Goal: Check status

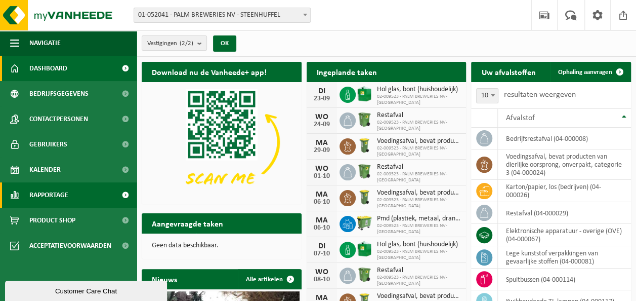
click at [54, 200] on span "Rapportage" at bounding box center [48, 194] width 39 height 25
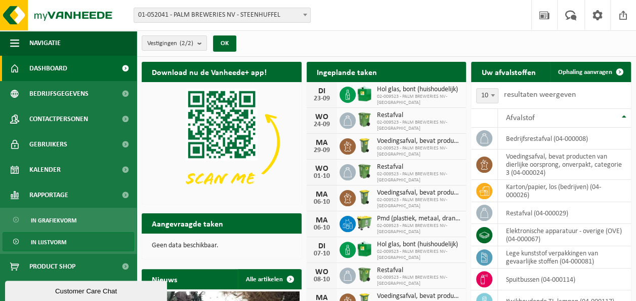
click at [48, 245] on span "In lijstvorm" at bounding box center [48, 241] width 35 height 19
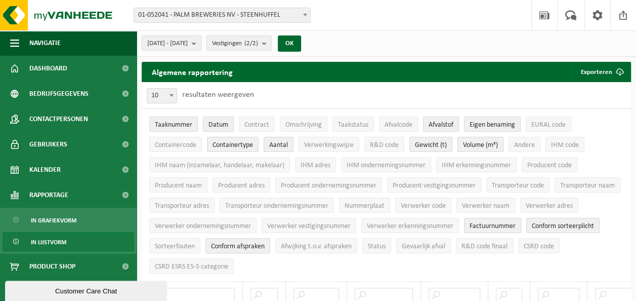
click at [304, 16] on b at bounding box center [305, 15] width 4 height 3
click at [305, 18] on span at bounding box center [305, 14] width 10 height 13
click at [258, 43] on count "(2/2)" at bounding box center [251, 43] width 14 height 7
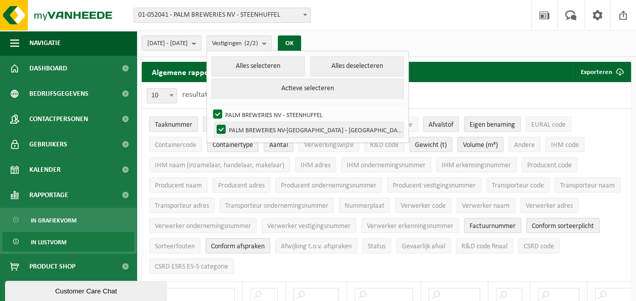
click at [247, 125] on label "PALM BREWERIES NV-[GEOGRAPHIC_DATA] - [GEOGRAPHIC_DATA]" at bounding box center [309, 129] width 189 height 15
click at [213, 122] on input "PALM BREWERIES NV-[GEOGRAPHIC_DATA] - [GEOGRAPHIC_DATA]" at bounding box center [213, 121] width 1 height 1
checkbox input "false"
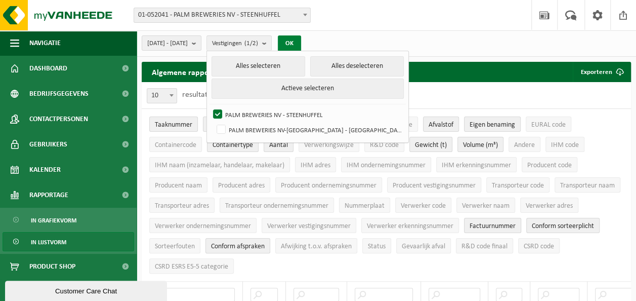
click at [301, 43] on button "OK" at bounding box center [289, 43] width 23 height 16
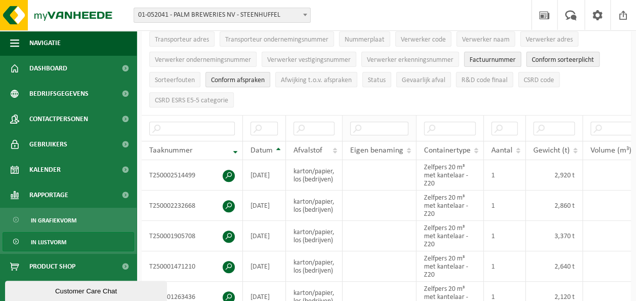
scroll to position [202, 0]
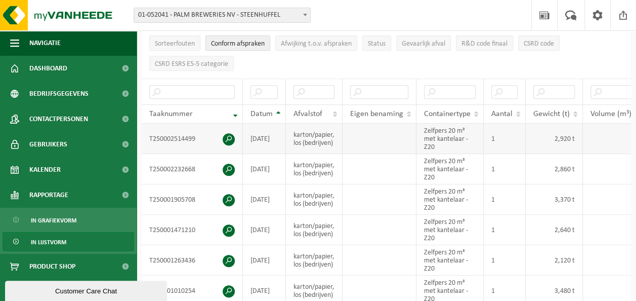
click at [230, 136] on span at bounding box center [229, 139] width 12 height 12
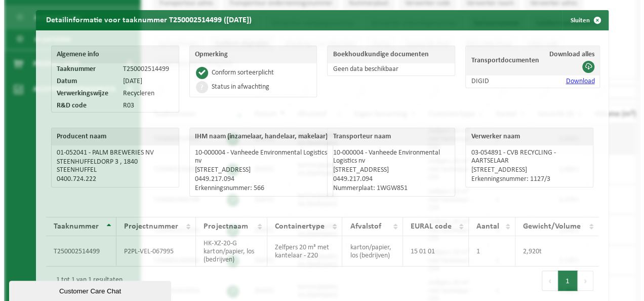
scroll to position [183, 0]
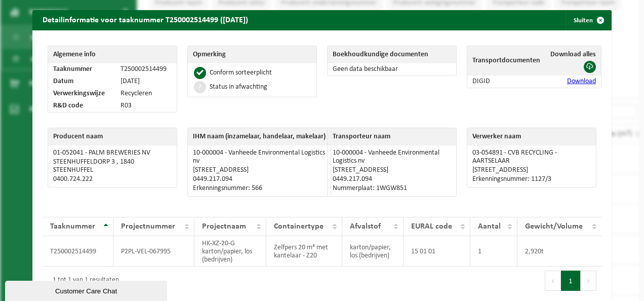
click at [360, 111] on div "Boekhoudkundige documenten Geen data beschikbaar" at bounding box center [392, 81] width 140 height 82
